Goal: Task Accomplishment & Management: Manage account settings

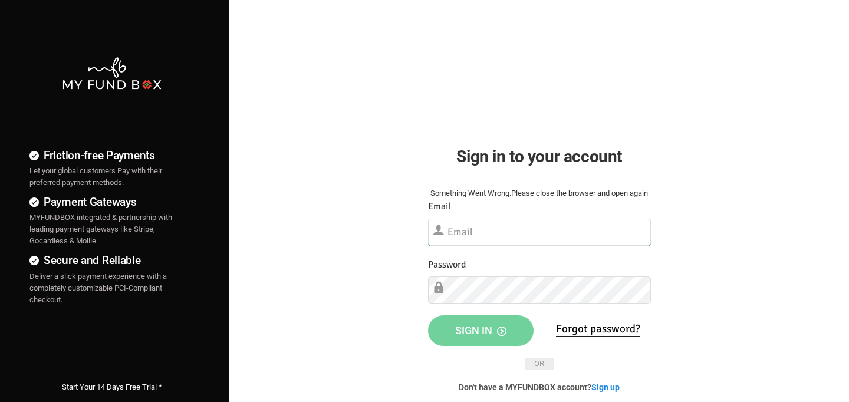
click at [466, 225] on input "text" at bounding box center [539, 232] width 223 height 27
type input "[EMAIL_ADDRESS][DOMAIN_NAME]"
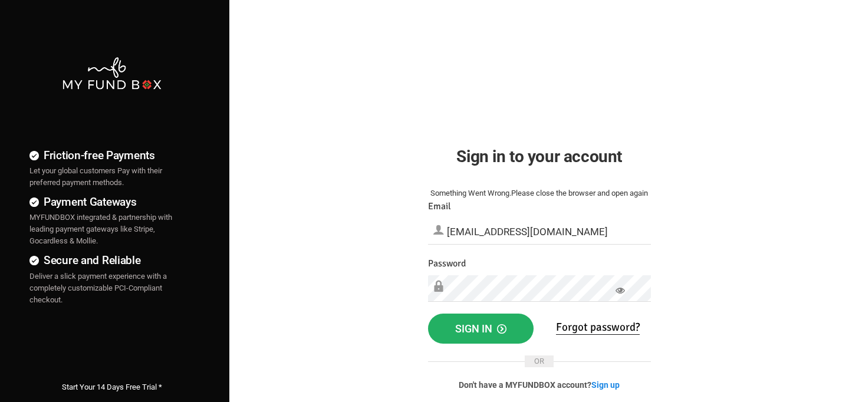
click at [480, 326] on span "Sign in" at bounding box center [480, 329] width 51 height 12
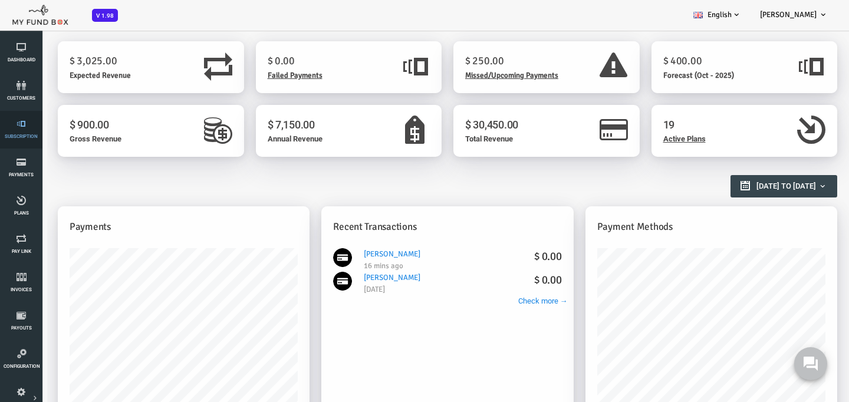
click at [21, 132] on link "Subscription" at bounding box center [21, 130] width 35 height 38
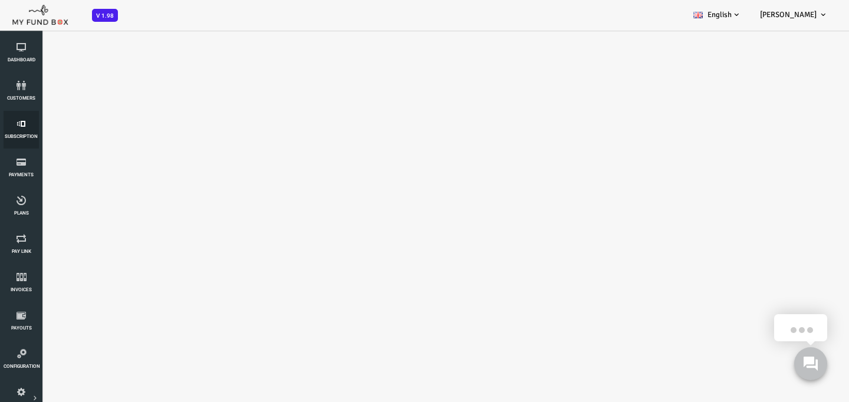
select select "100"
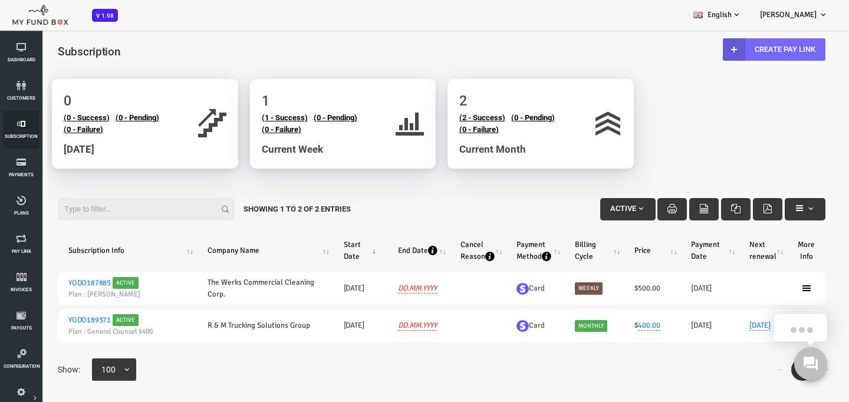
scroll to position [6, 0]
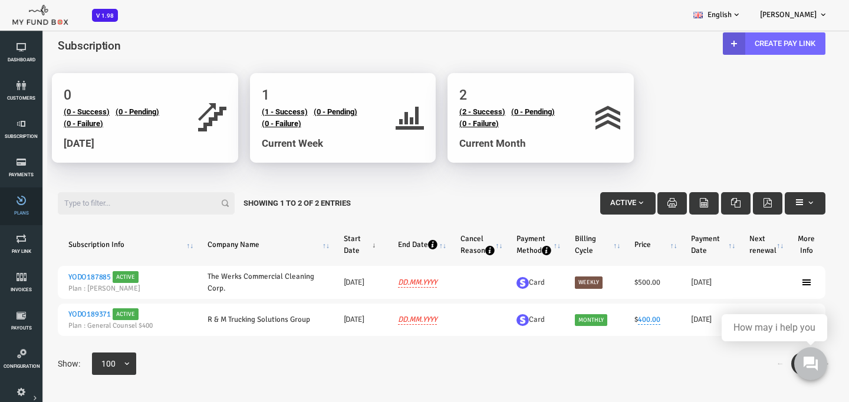
click at [24, 219] on link "Plans" at bounding box center [21, 207] width 35 height 38
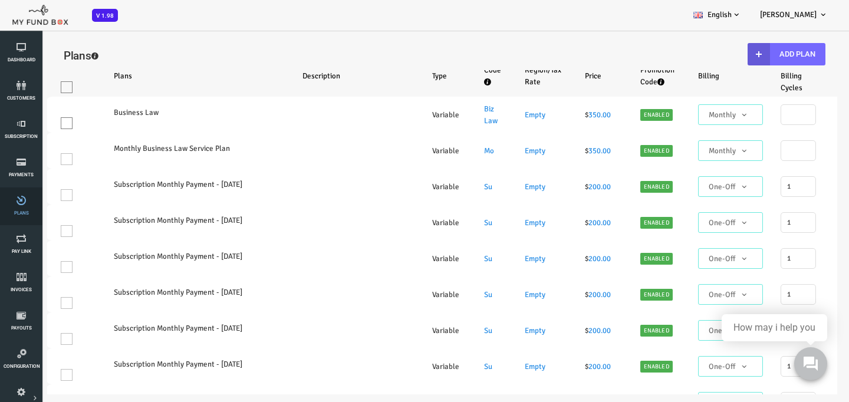
select select "100"
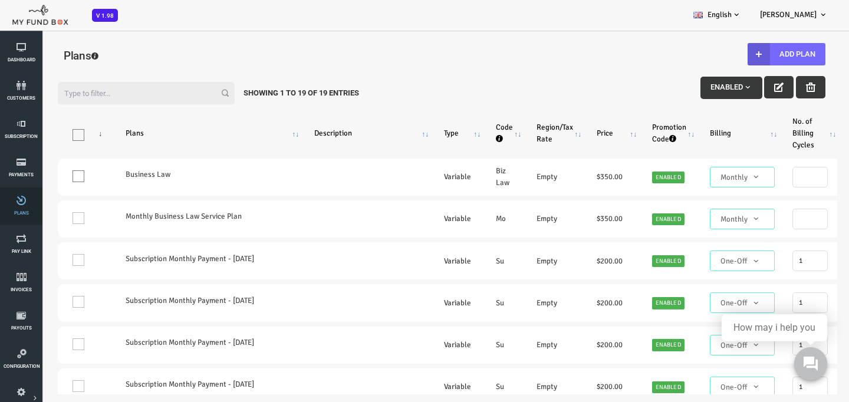
scroll to position [0, 0]
click at [24, 84] on icon at bounding box center [21, 85] width 35 height 9
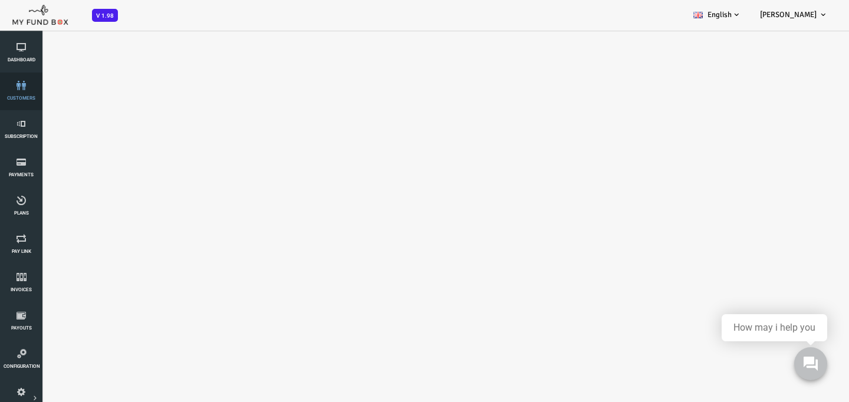
select select "100"
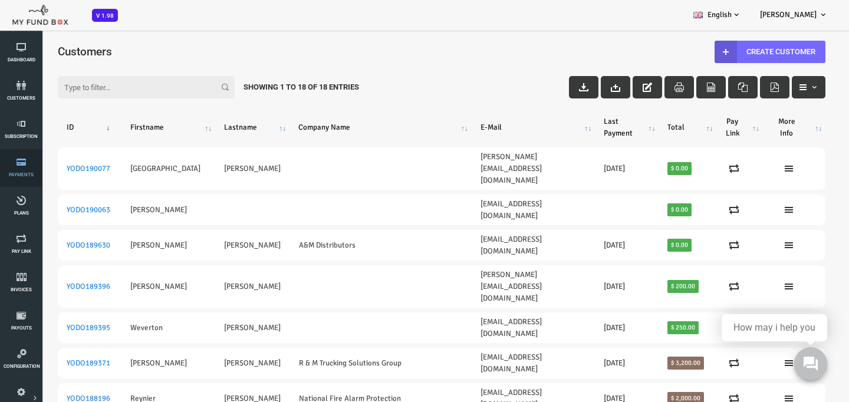
click at [25, 178] on link "Payments" at bounding box center [21, 168] width 35 height 38
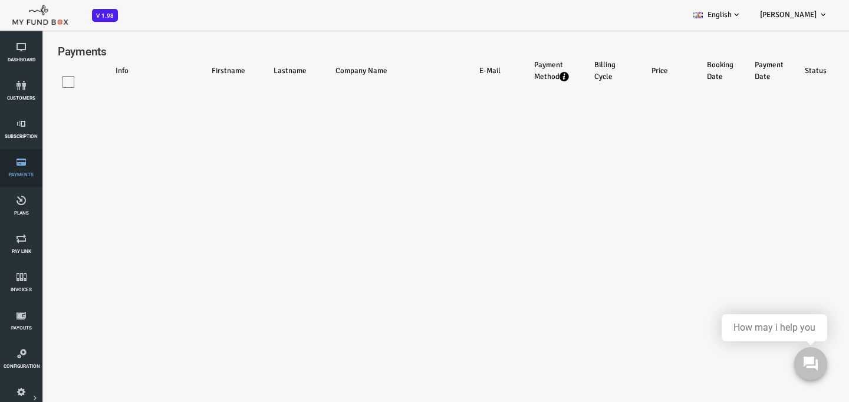
select select "100"
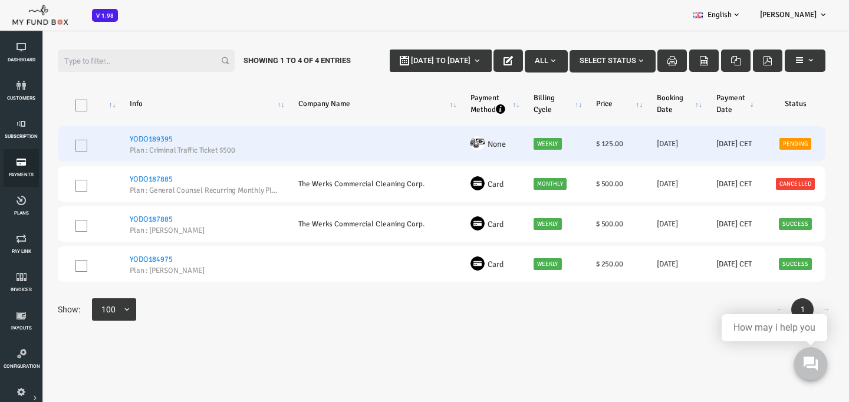
scroll to position [32, 0]
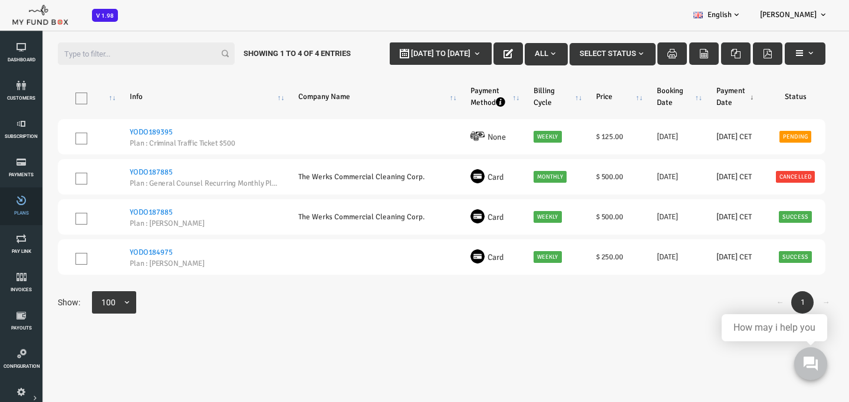
click at [28, 204] on icon at bounding box center [21, 200] width 35 height 9
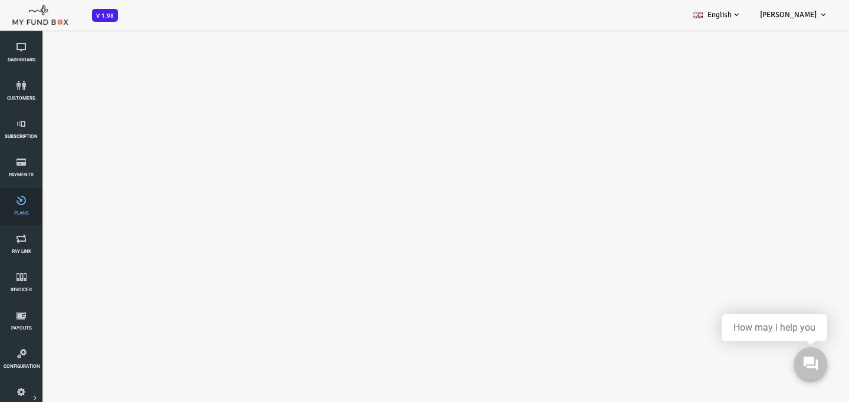
select select "100"
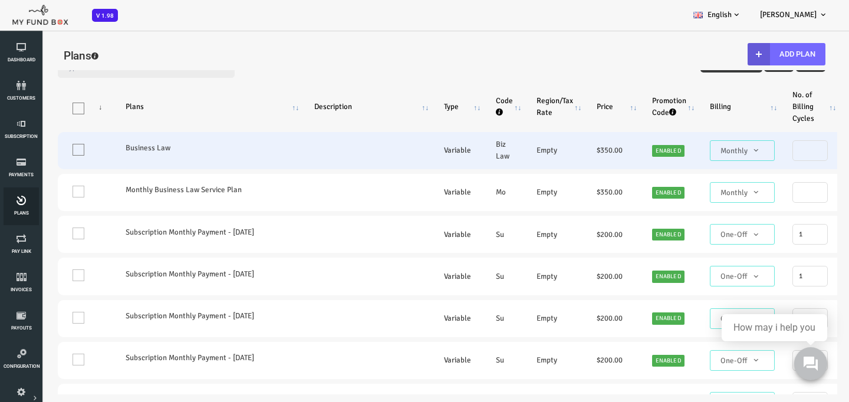
scroll to position [0, 0]
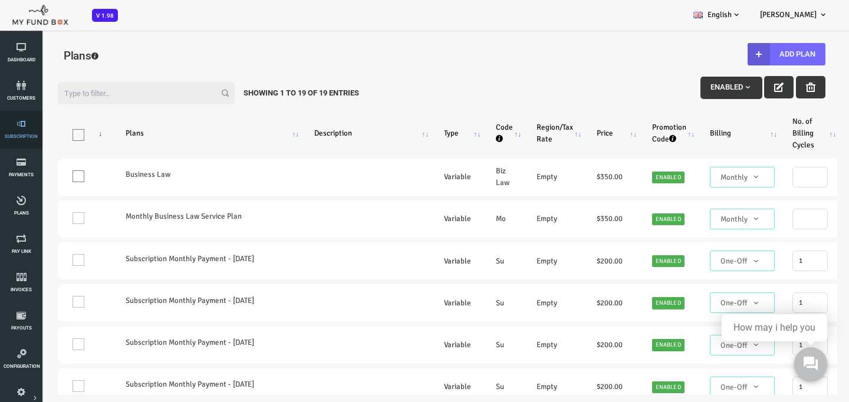
click at [0, 0] on span "Subscription" at bounding box center [0, 0] width 0 height 0
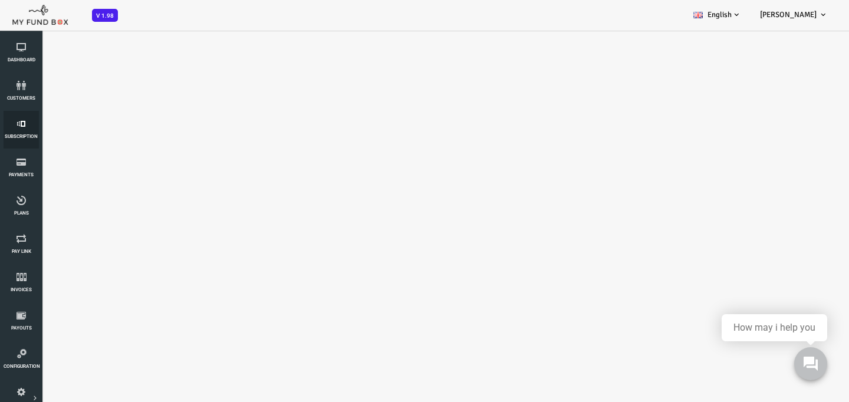
select select "100"
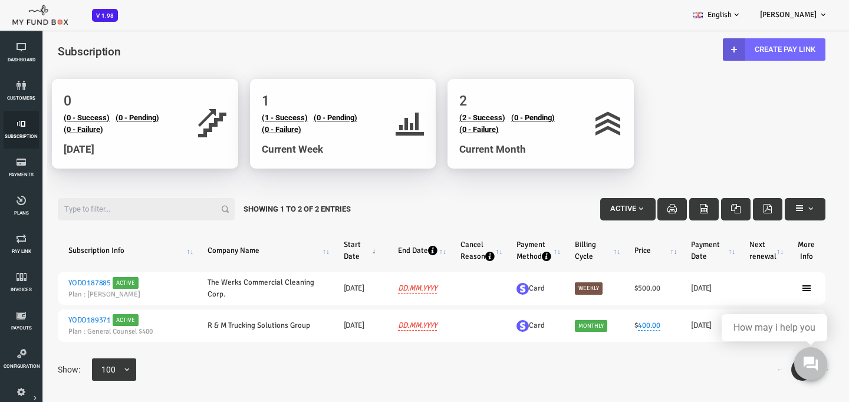
scroll to position [6, 0]
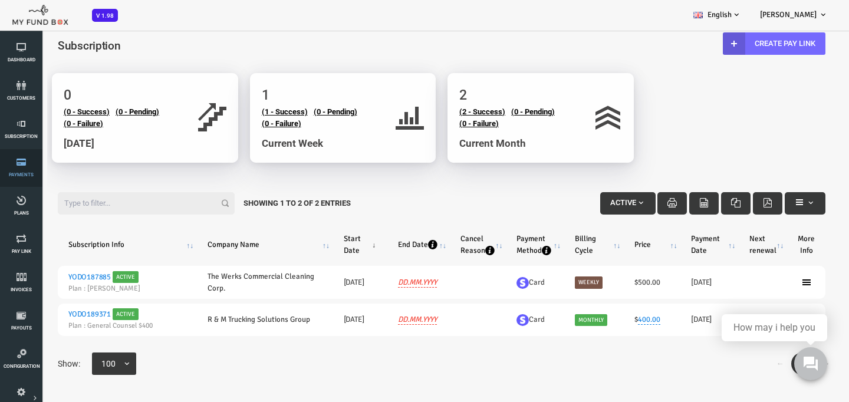
click at [19, 172] on link "Payments" at bounding box center [21, 168] width 35 height 38
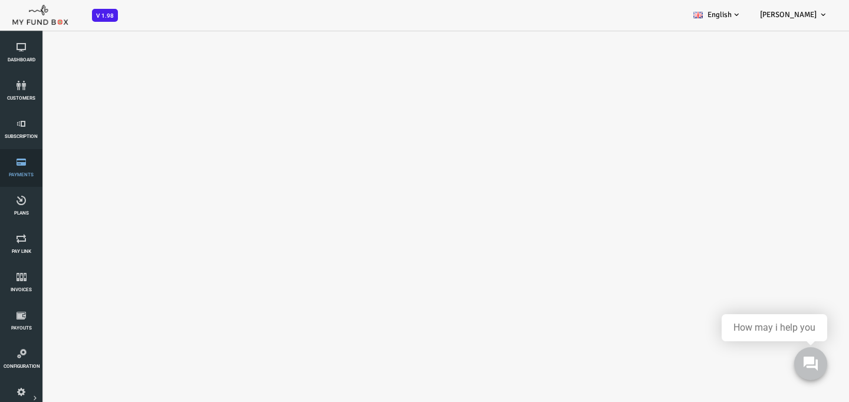
select select "100"
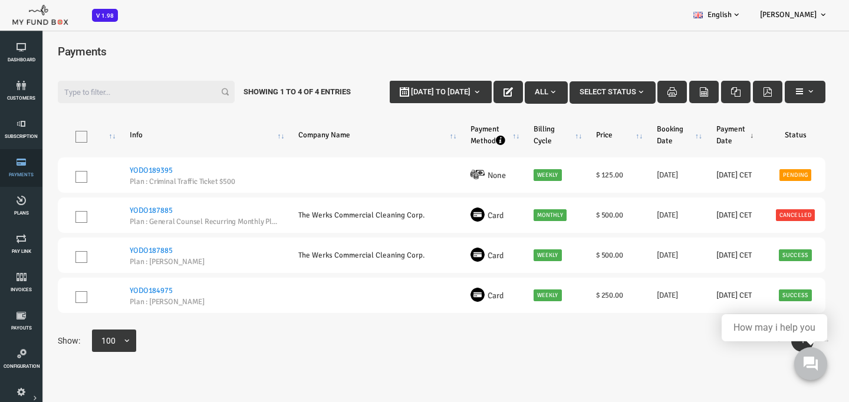
scroll to position [0, 0]
click at [0, 0] on span "Plans" at bounding box center [0, 0] width 0 height 0
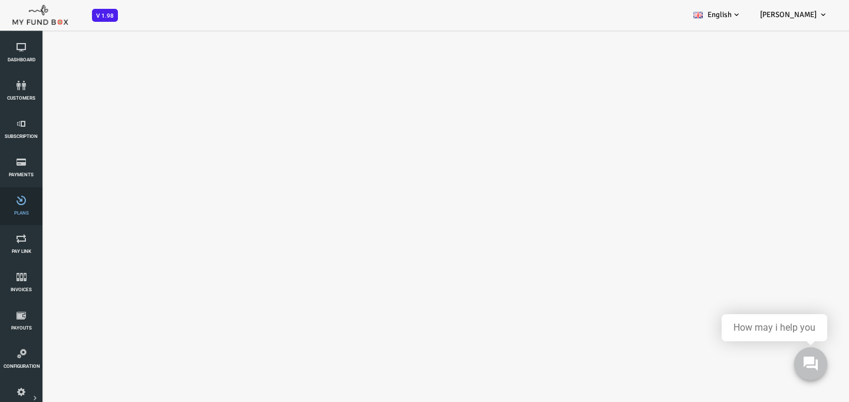
select select "100"
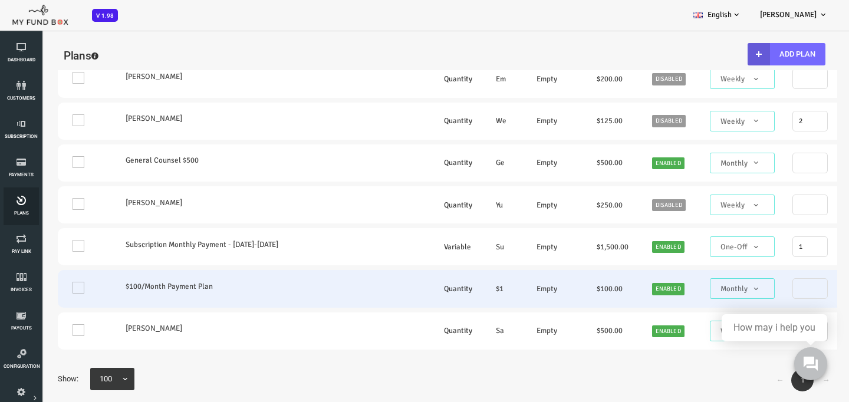
scroll to position [9, 0]
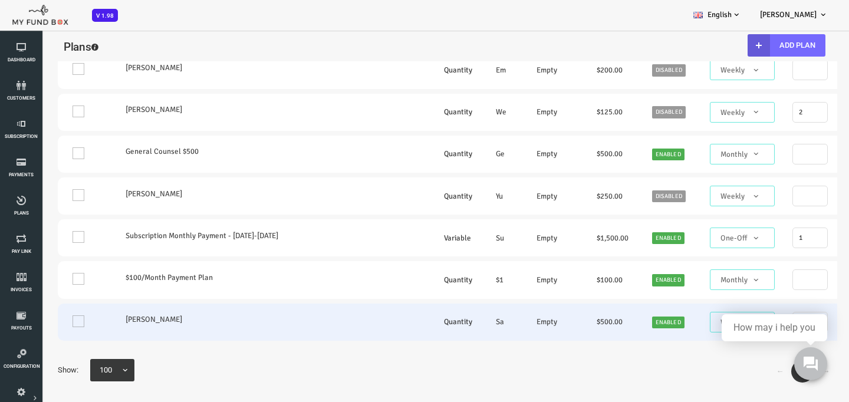
click at [618, 324] on link "Enabled" at bounding box center [634, 323] width 32 height 12
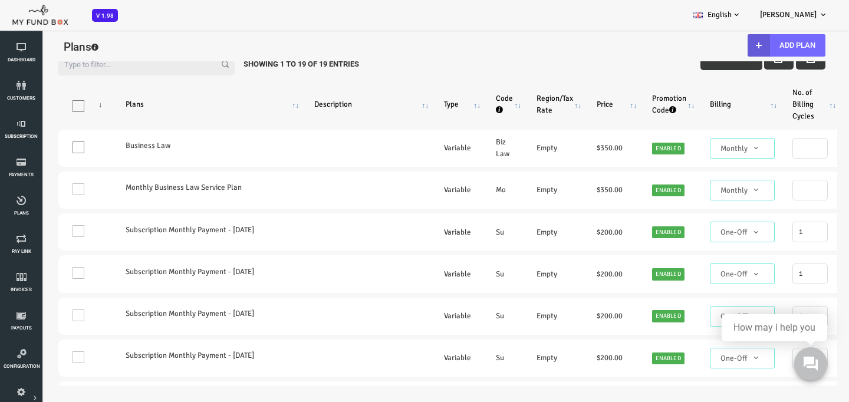
scroll to position [0, 0]
